Goal: Navigation & Orientation: Find specific page/section

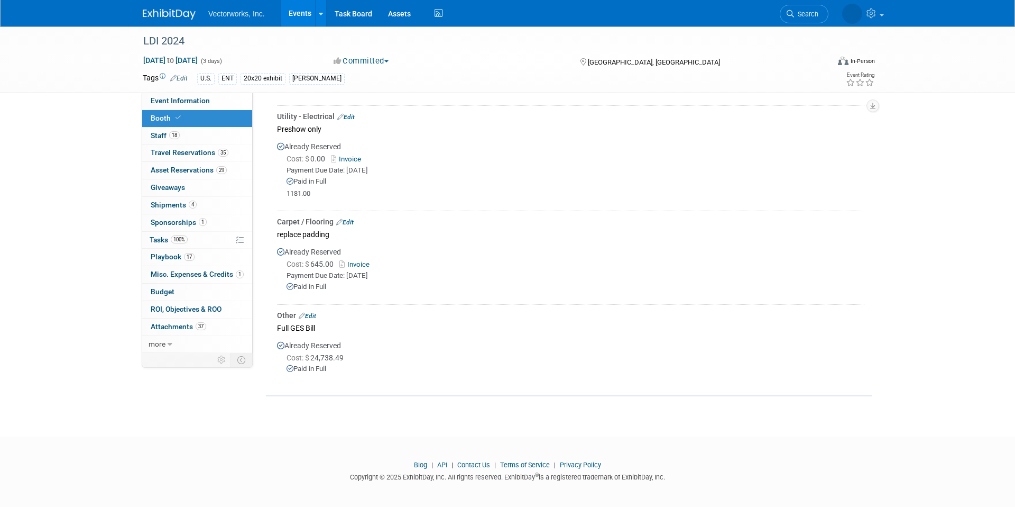
click at [303, 13] on link "Events" at bounding box center [300, 13] width 39 height 26
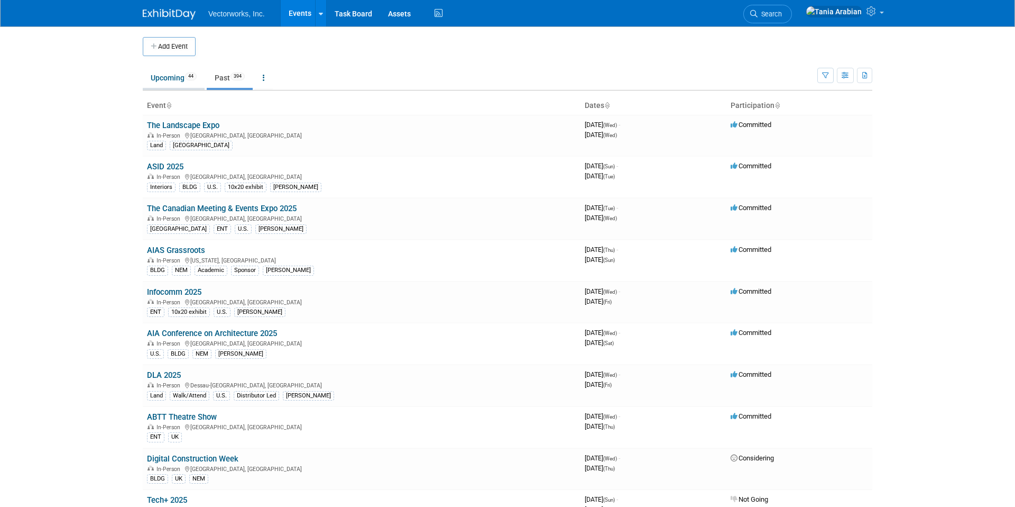
click at [172, 81] on link "Upcoming 44" at bounding box center [174, 78] width 62 height 20
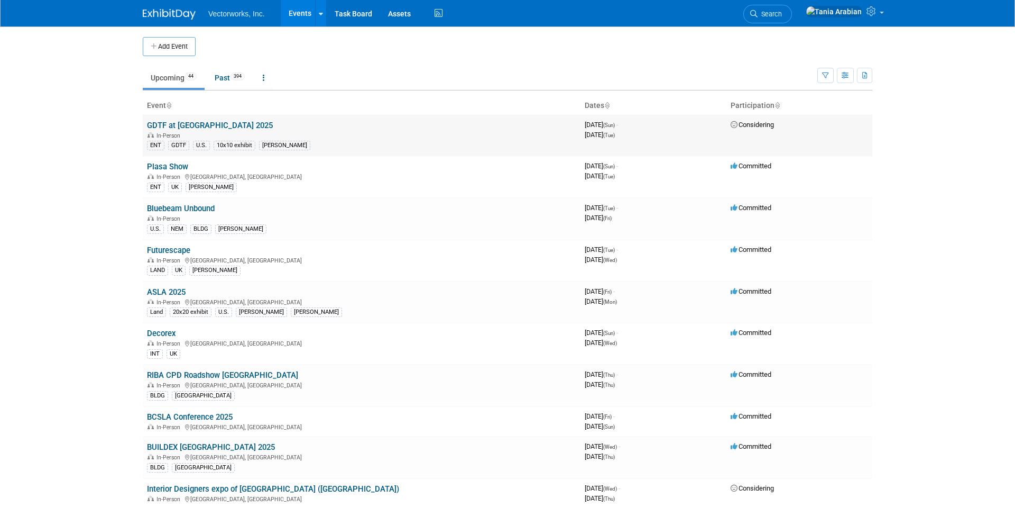
click at [204, 123] on link "GDTF at Plasa 2025" at bounding box center [210, 126] width 126 height 10
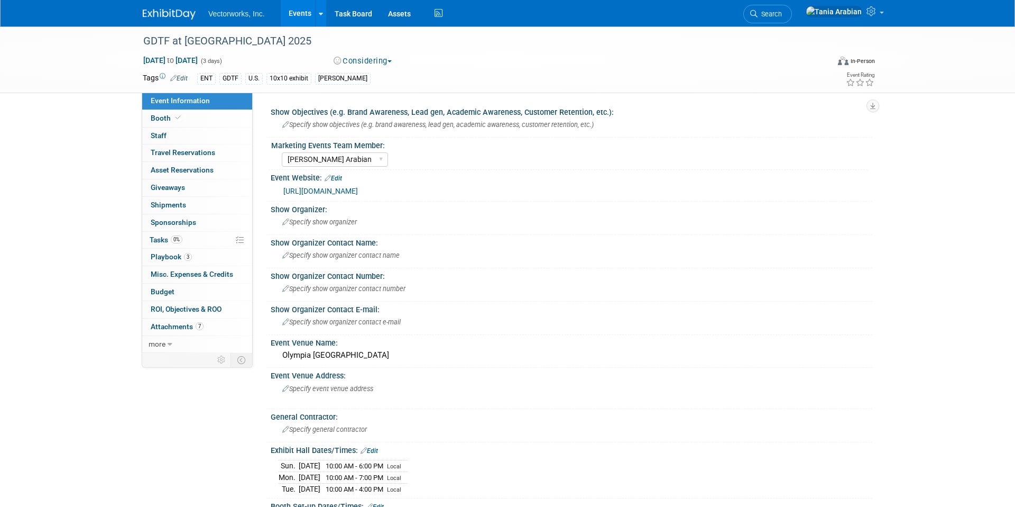
select select "[PERSON_NAME] Arabian"
click at [159, 121] on span "Booth" at bounding box center [167, 118] width 32 height 8
